Goal: Go to known website: Access a specific website the user already knows

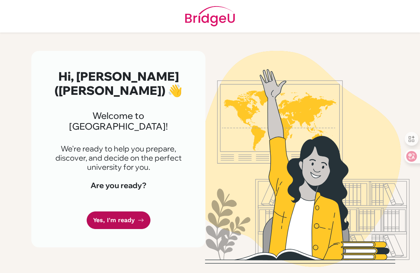
click at [141, 217] on icon at bounding box center [141, 220] width 6 height 6
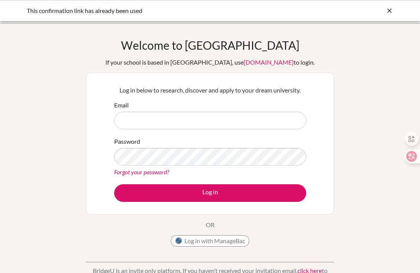
click at [156, 118] on input "Email" at bounding box center [210, 121] width 192 height 18
type input "[EMAIL_ADDRESS][DOMAIN_NAME]"
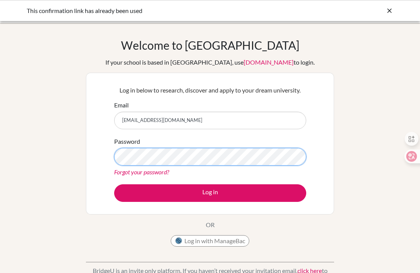
click at [114, 184] on button "Log in" at bounding box center [210, 193] width 192 height 18
